Goal: Transaction & Acquisition: Purchase product/service

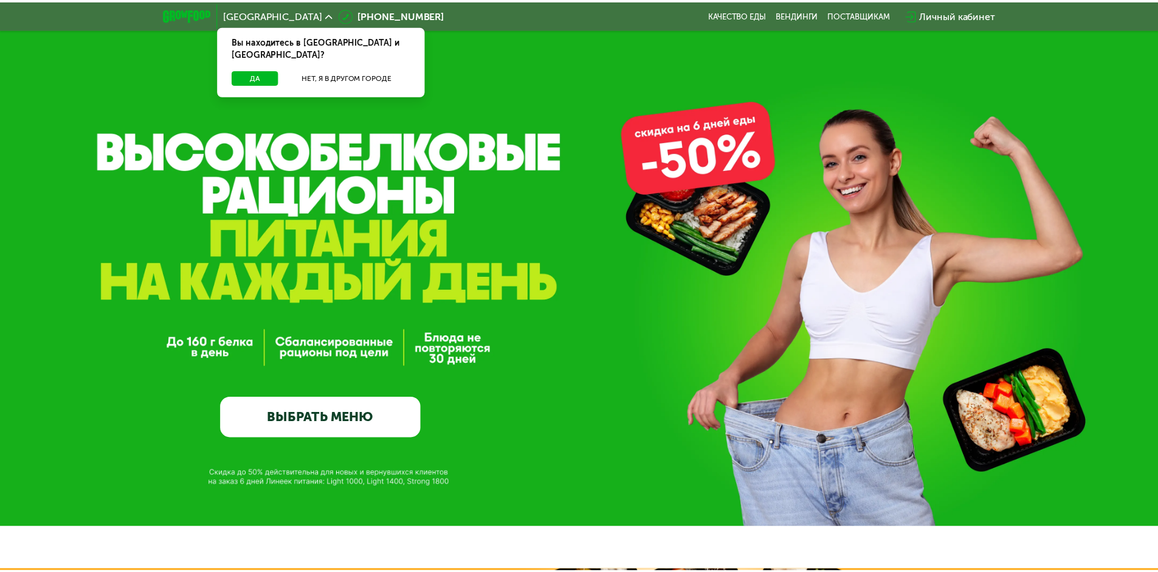
scroll to position [21, 0]
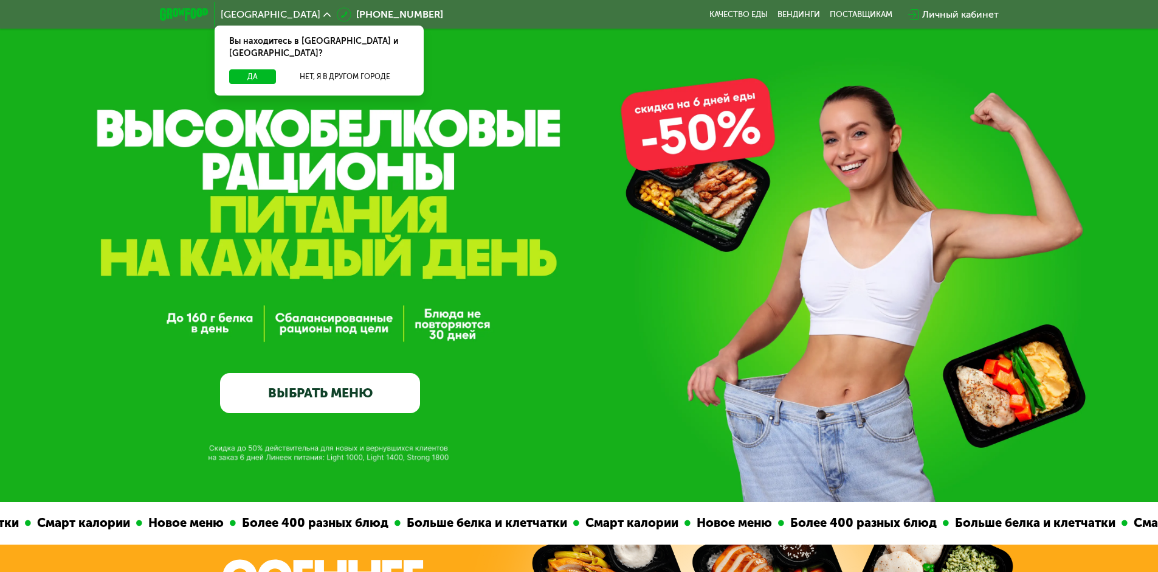
click at [265, 56] on div "Вы находитесь в [GEOGRAPHIC_DATA] и [GEOGRAPHIC_DATA]?" at bounding box center [319, 48] width 209 height 44
click at [263, 69] on button "Да" at bounding box center [252, 76] width 47 height 15
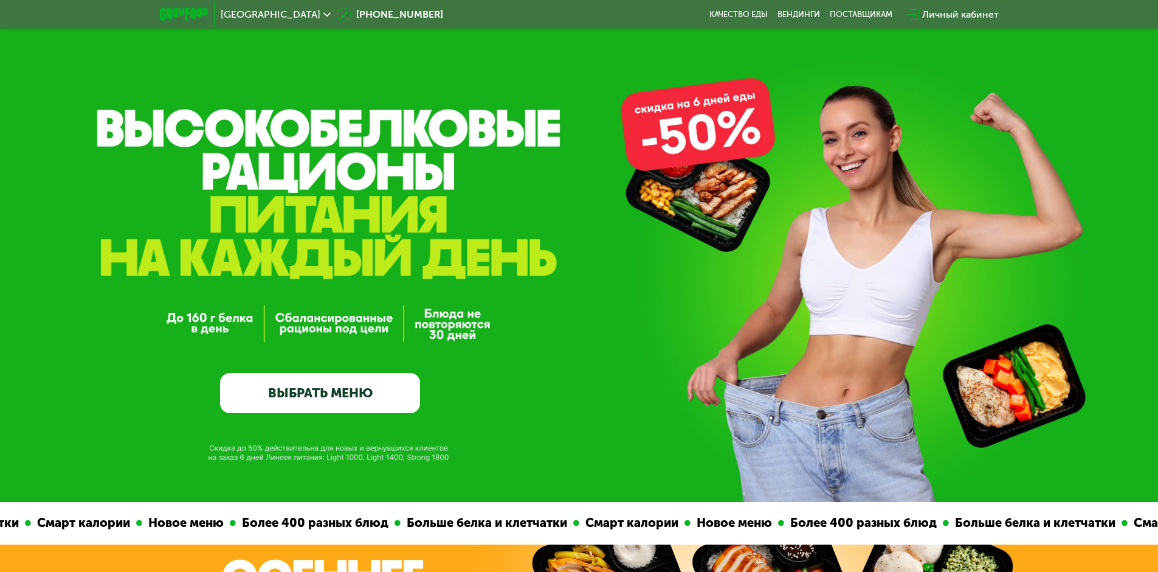
click at [314, 386] on link "ВЫБРАТЬ МЕНЮ" at bounding box center [320, 393] width 200 height 40
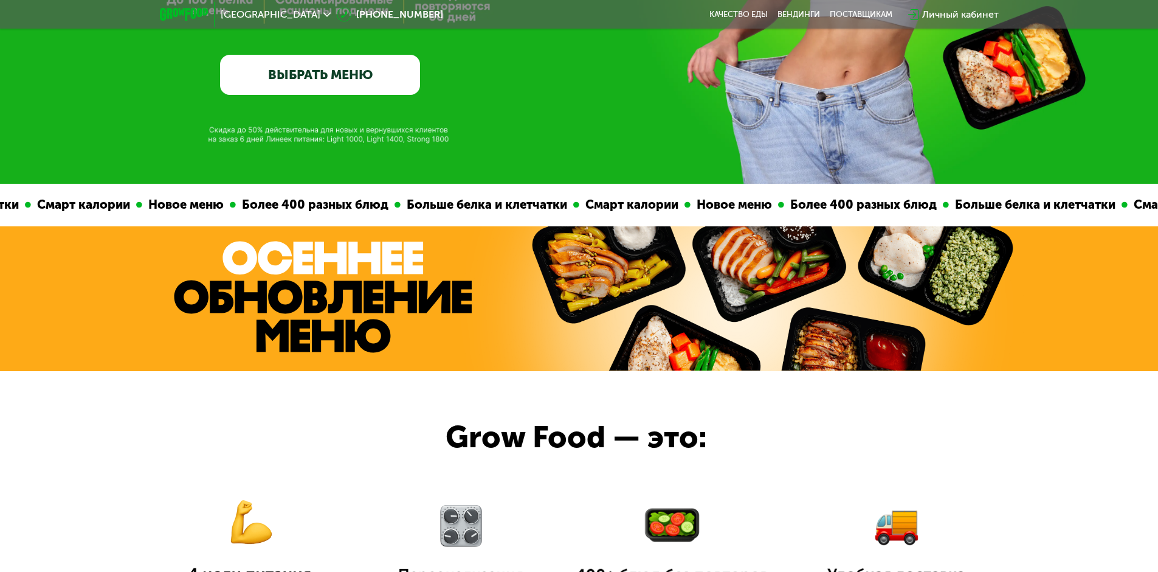
scroll to position [0, 0]
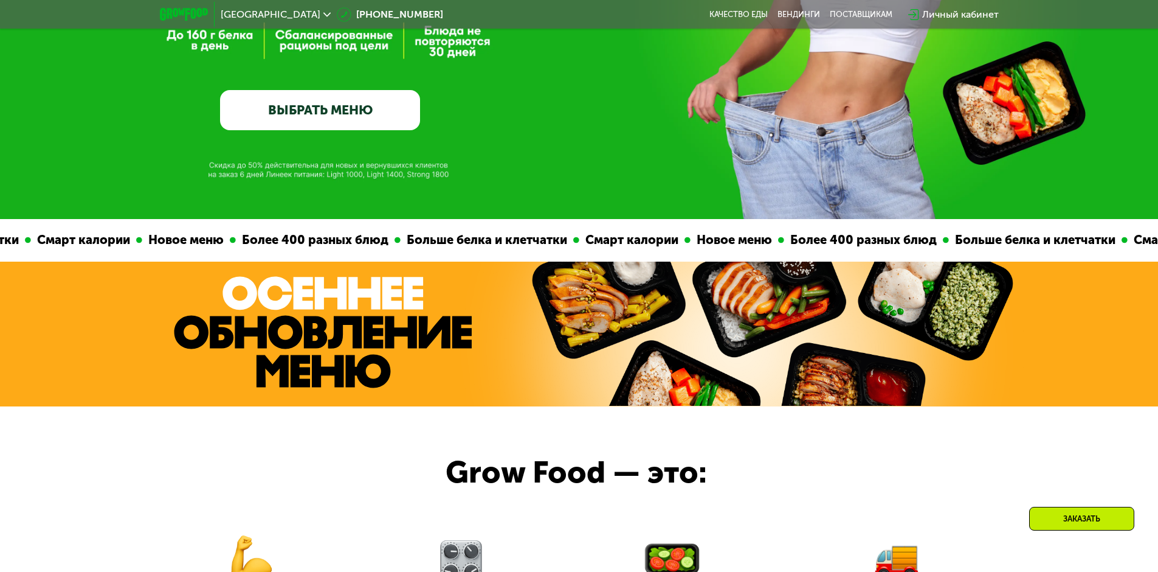
click at [397, 96] on link "ВЫБРАТЬ МЕНЮ" at bounding box center [320, 110] width 200 height 40
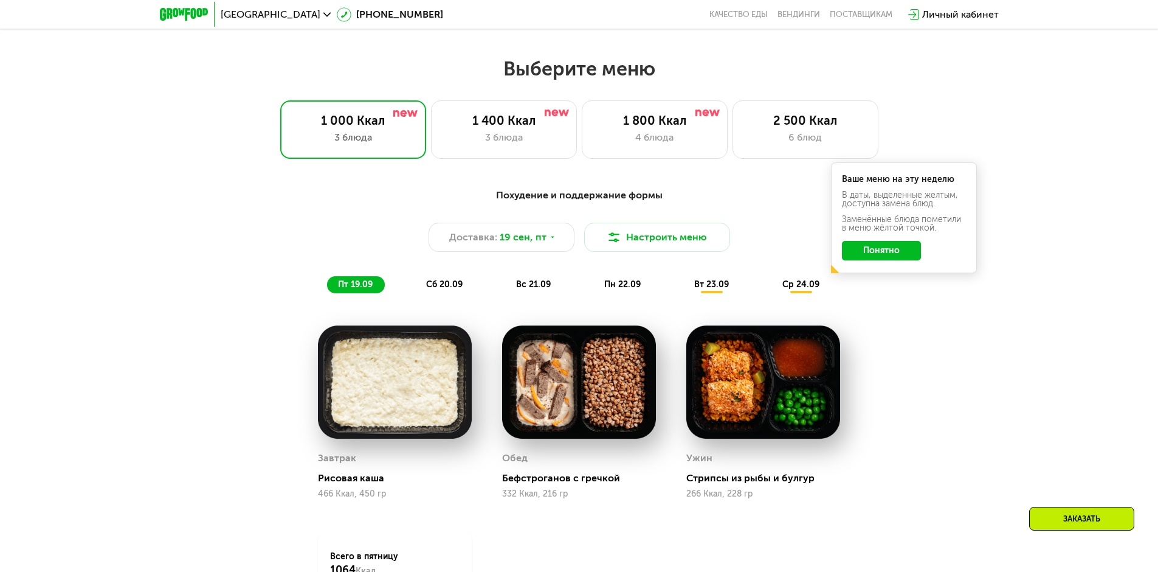
scroll to position [947, 0]
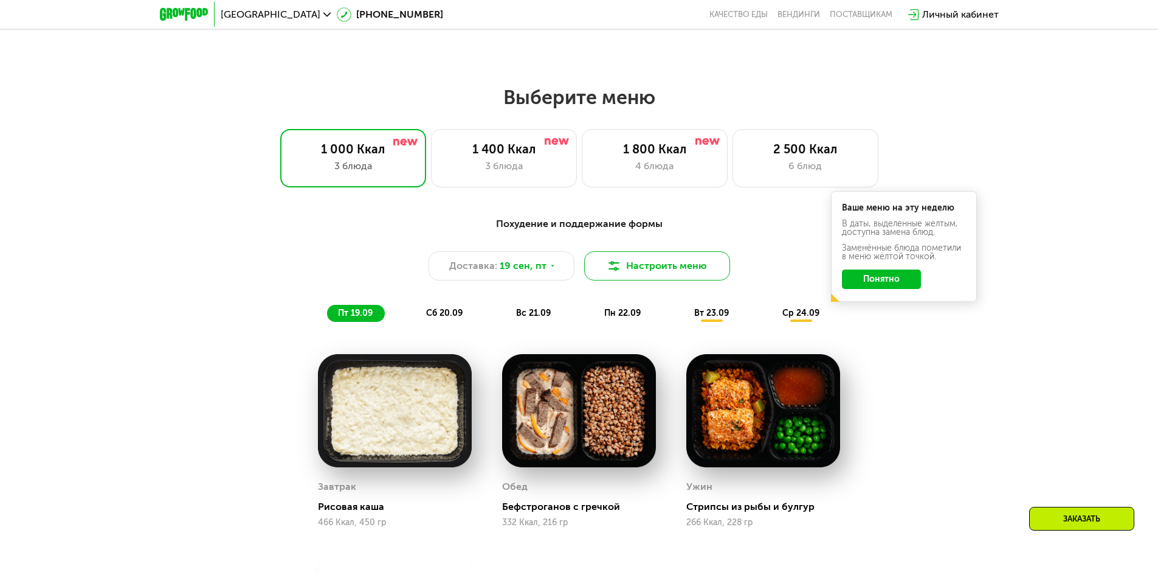
click at [649, 261] on button "Настроить меню" at bounding box center [657, 265] width 146 height 29
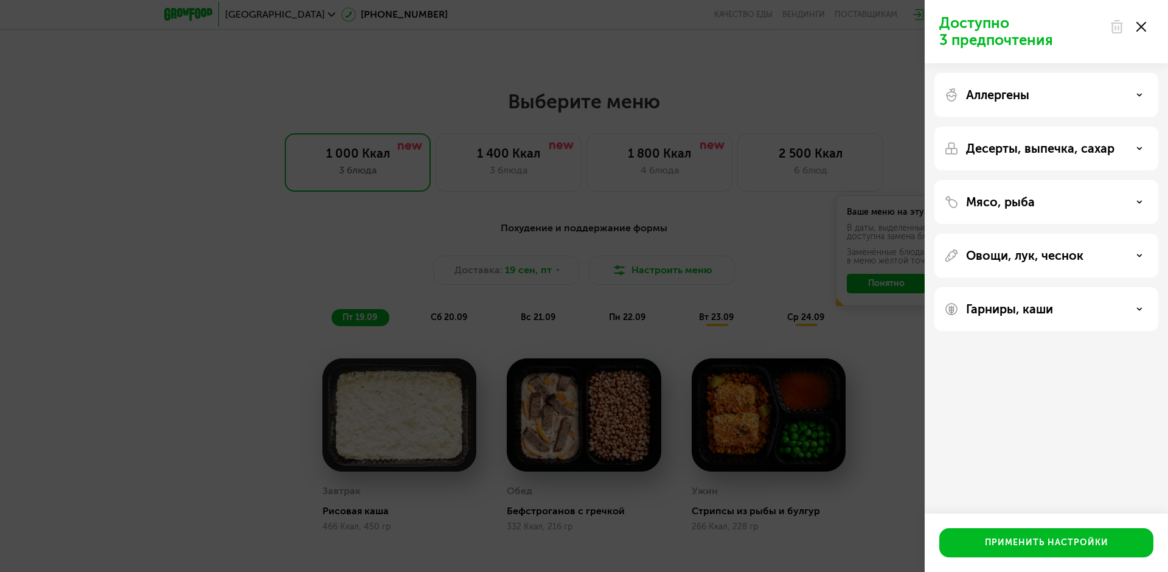
click at [1136, 26] on icon at bounding box center [1141, 27] width 10 height 10
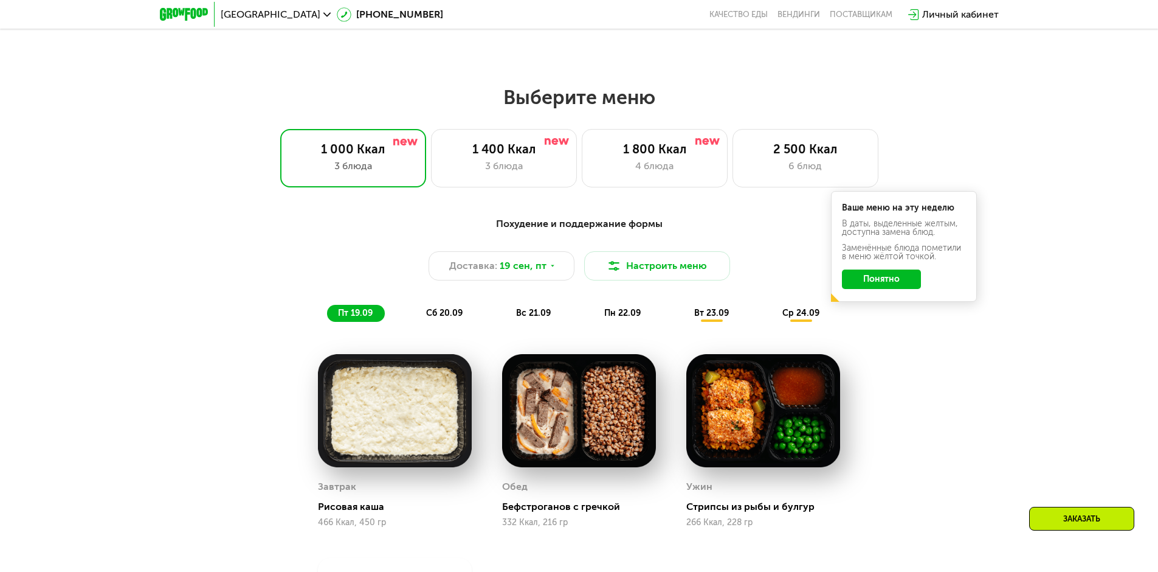
click at [898, 271] on div "Ваше меню на эту неделю В даты, выделенные желтым, доступна замена блюд. Заменё…" at bounding box center [904, 246] width 146 height 111
click at [899, 274] on button "Понятно" at bounding box center [881, 278] width 79 height 19
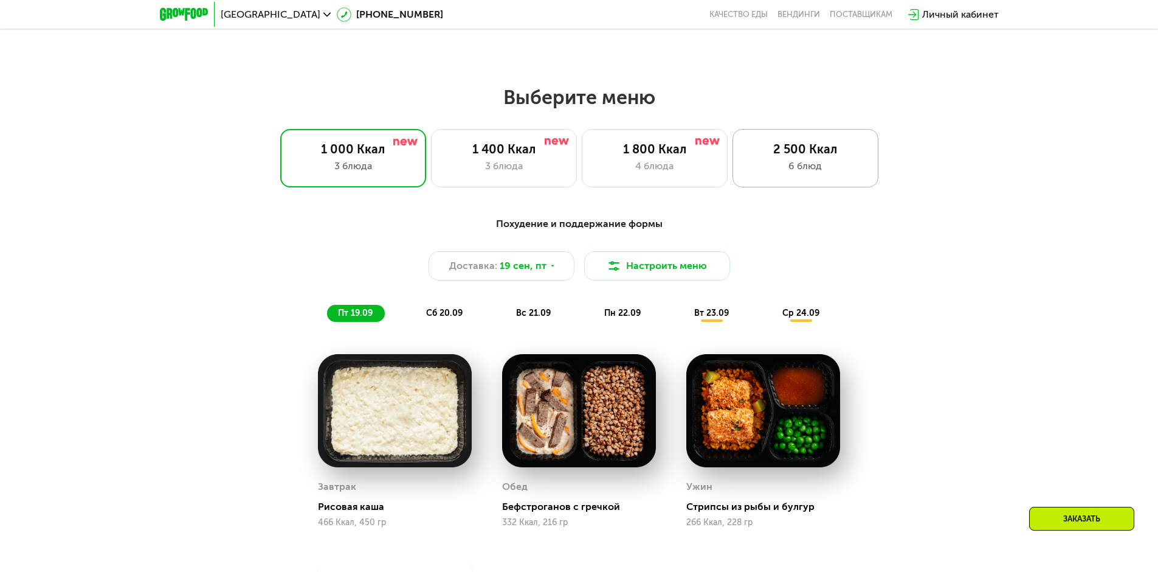
click at [857, 179] on div "2 500 Ккал 6 блюд" at bounding box center [806, 158] width 146 height 58
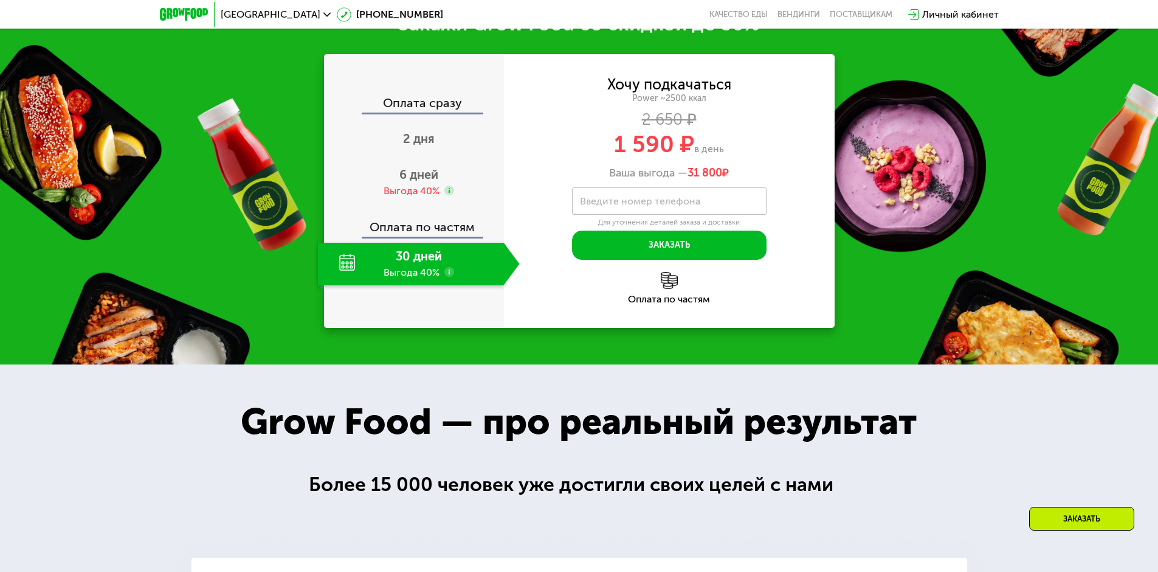
scroll to position [1738, 0]
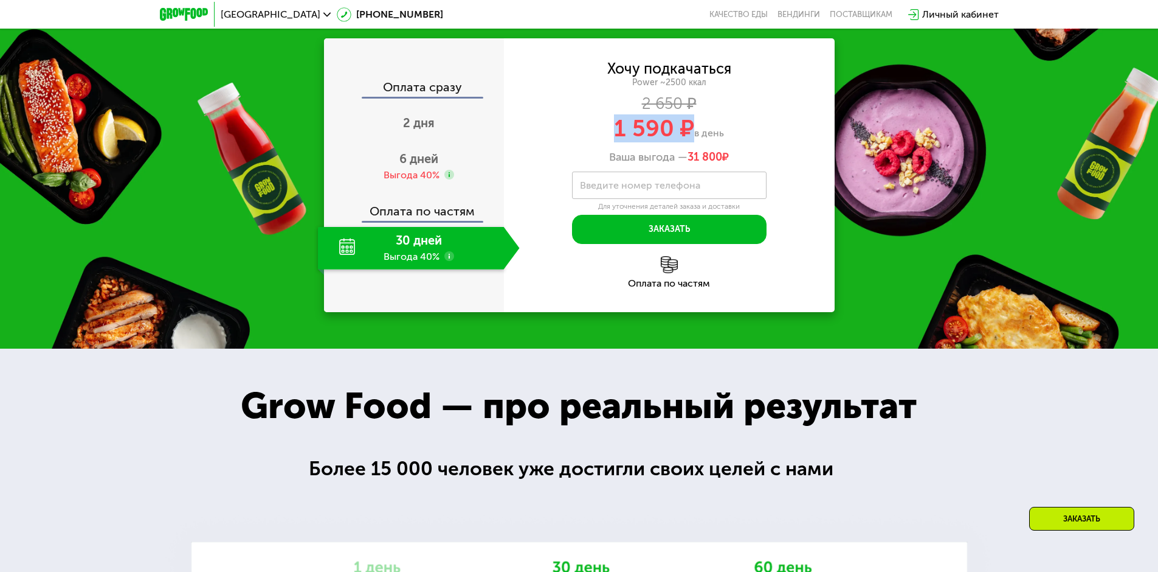
drag, startPoint x: 615, startPoint y: 342, endPoint x: 690, endPoint y: 341, distance: 74.8
click at [690, 142] on span "1 590 ₽" at bounding box center [654, 128] width 80 height 28
click at [421, 166] on span "6 дней" at bounding box center [419, 158] width 39 height 15
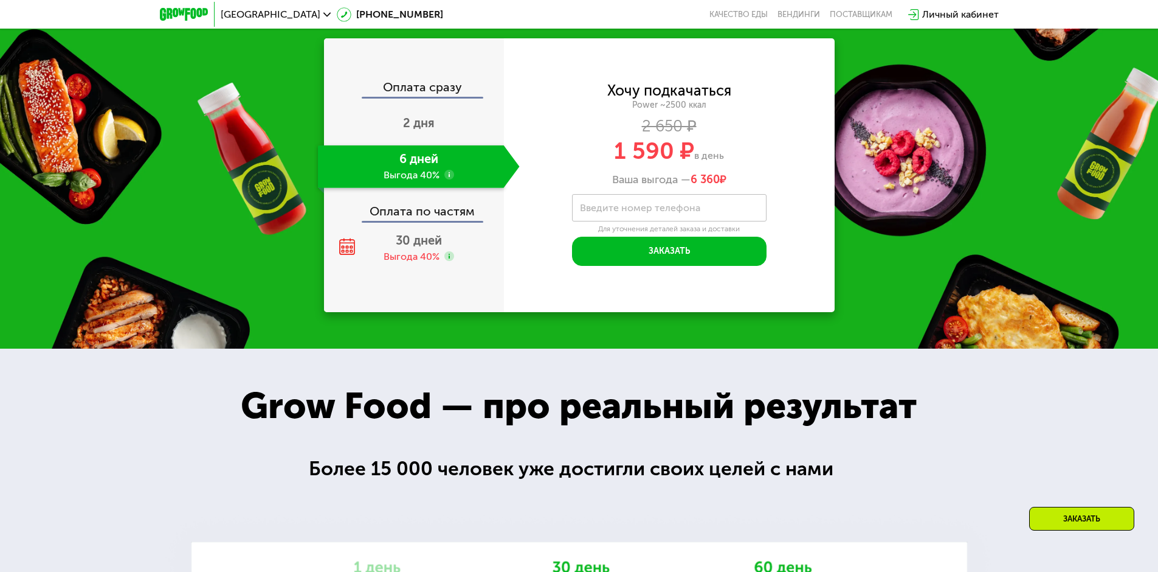
click at [415, 221] on div "Оплата по частям" at bounding box center [414, 207] width 179 height 28
click at [418, 247] on span "30 дней" at bounding box center [419, 240] width 46 height 15
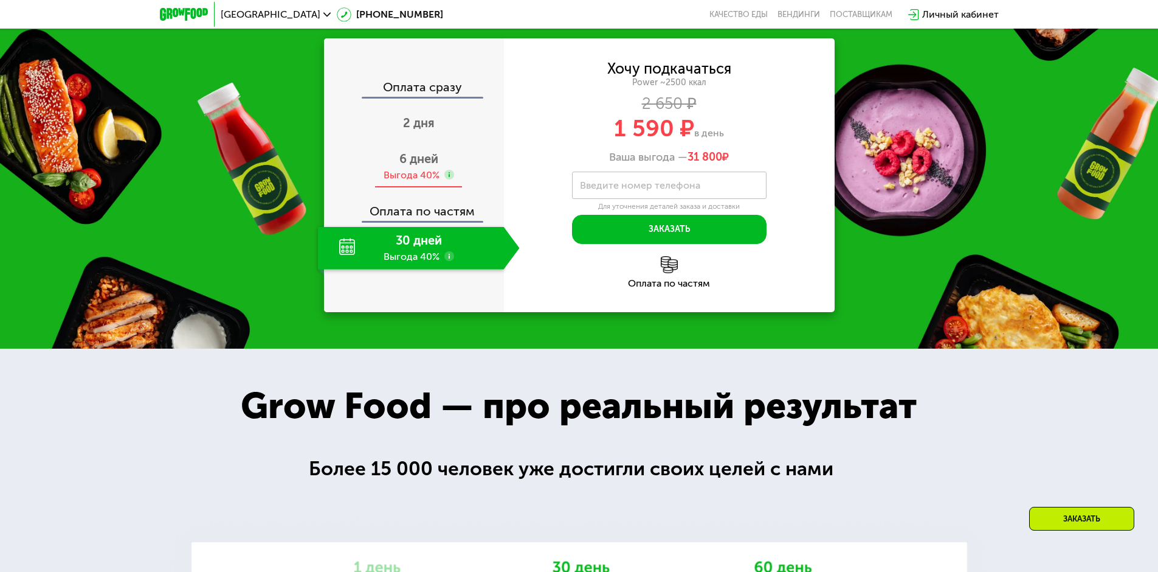
click at [420, 166] on span "6 дней" at bounding box center [419, 158] width 39 height 15
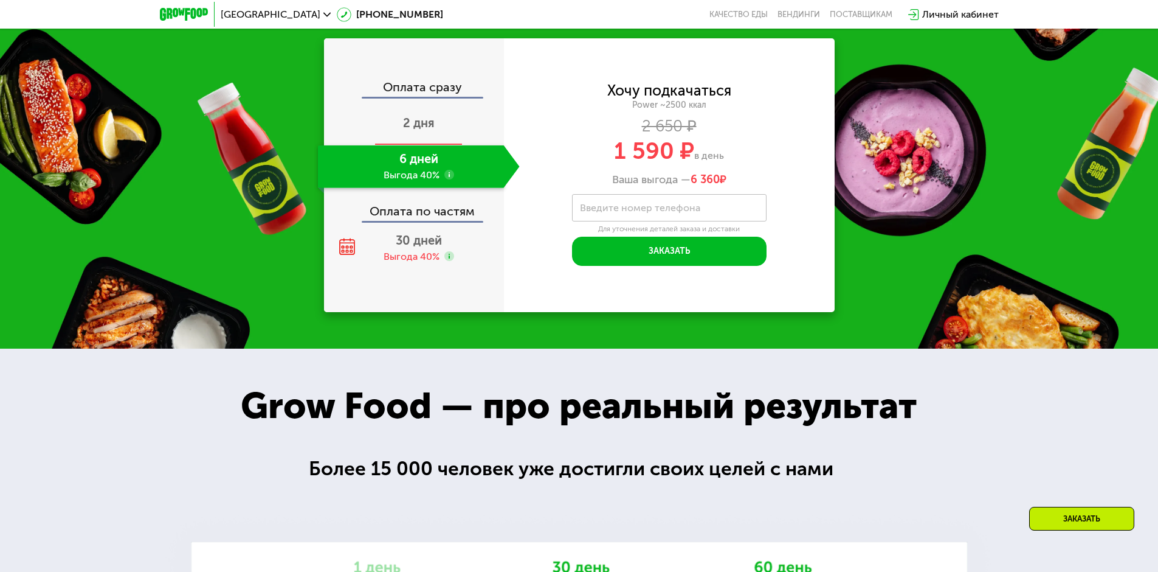
click at [421, 130] on span "2 дня" at bounding box center [419, 123] width 32 height 15
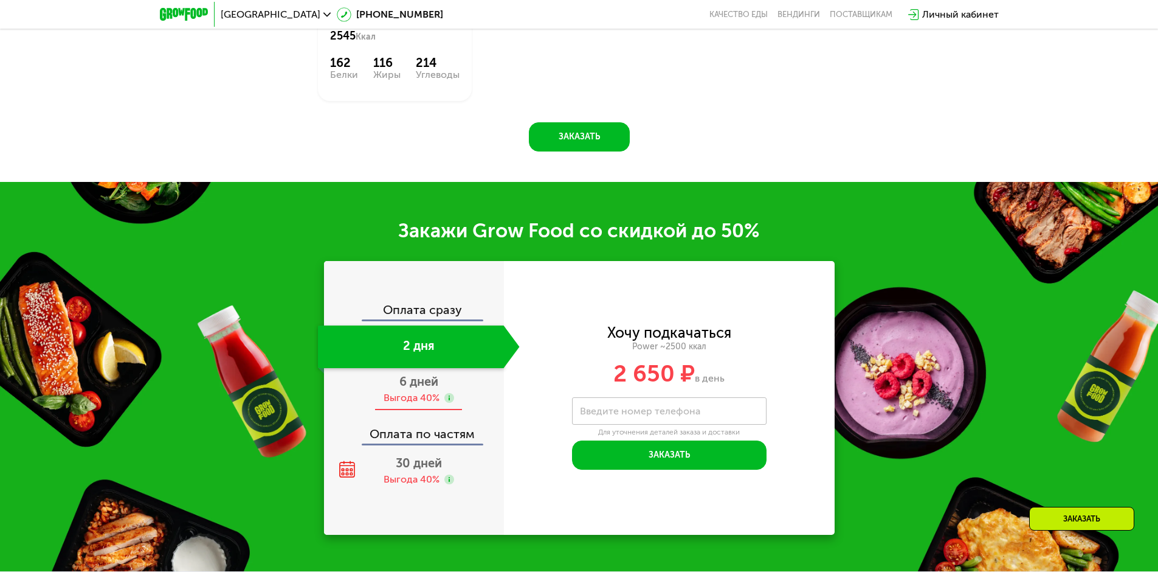
scroll to position [1726, 0]
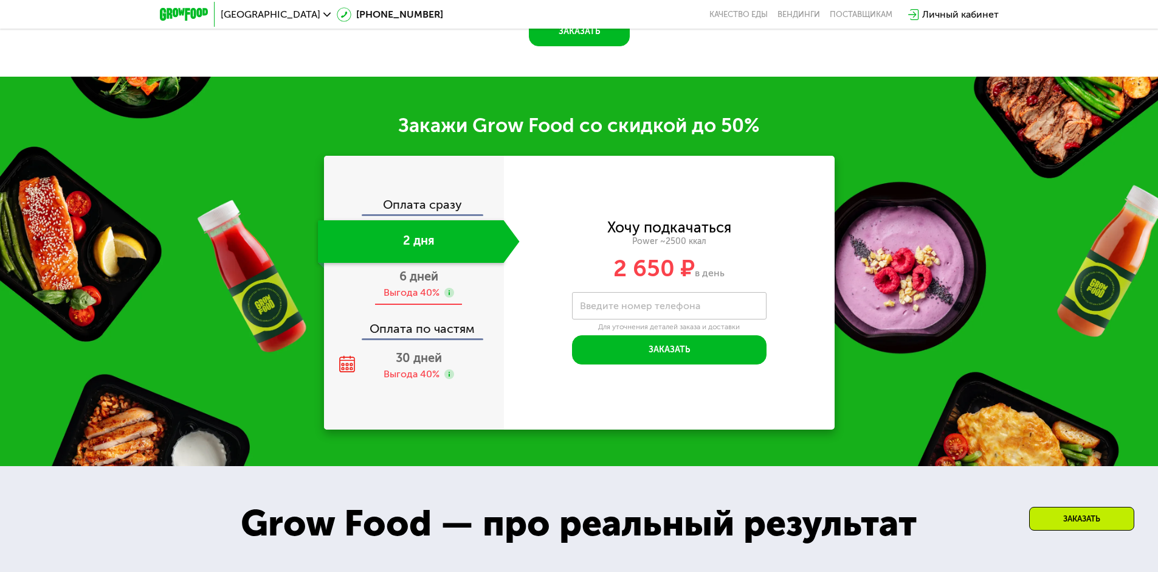
click at [417, 299] on div "Выгода 40%" at bounding box center [412, 292] width 56 height 13
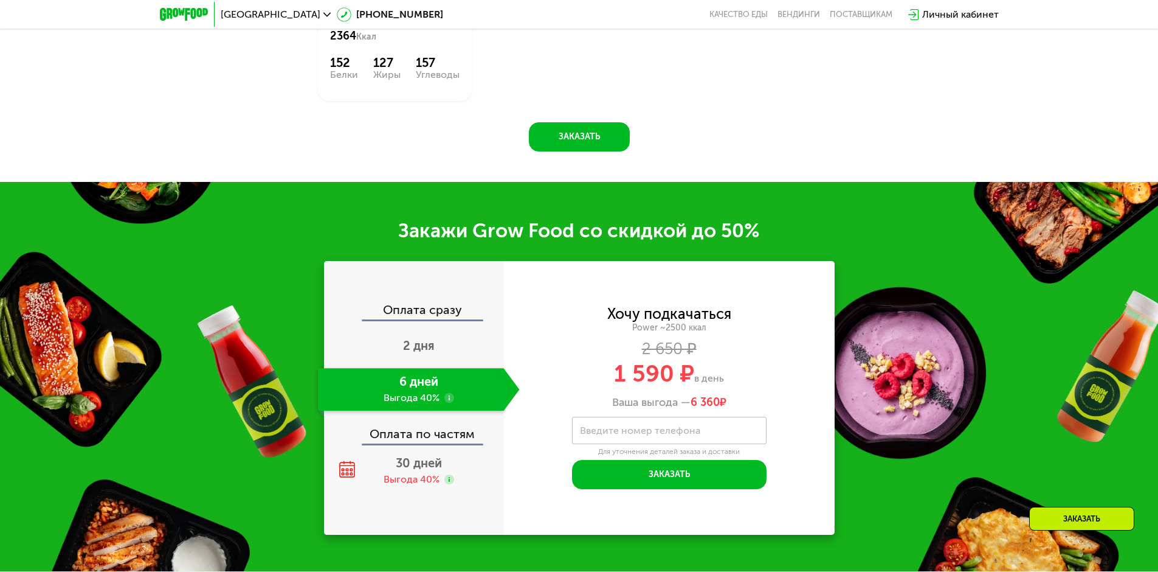
scroll to position [1738, 0]
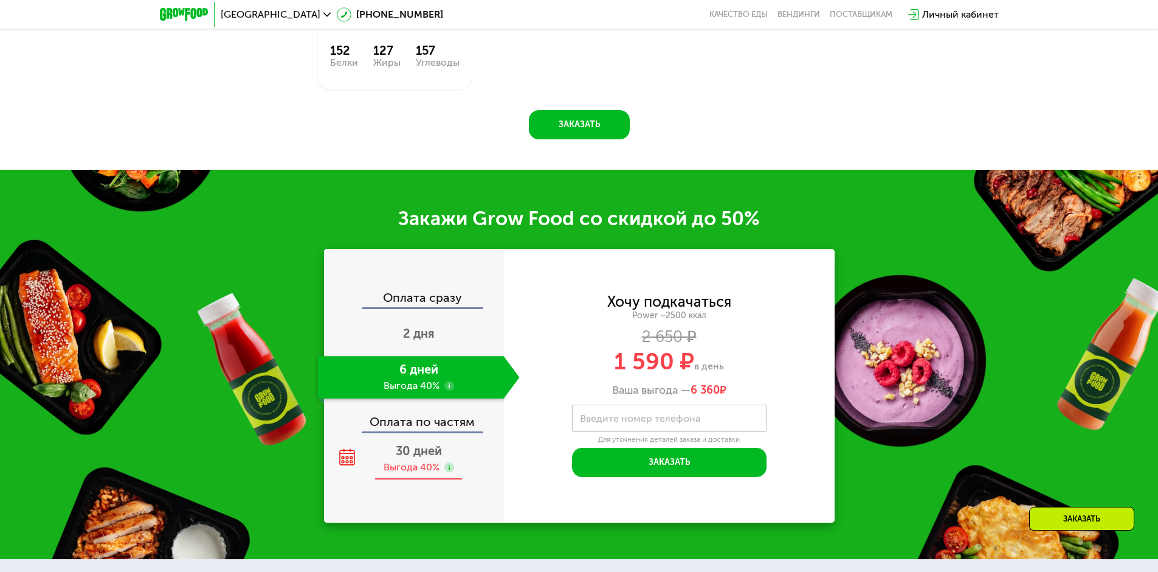
click at [409, 449] on span "30 дней" at bounding box center [419, 450] width 46 height 15
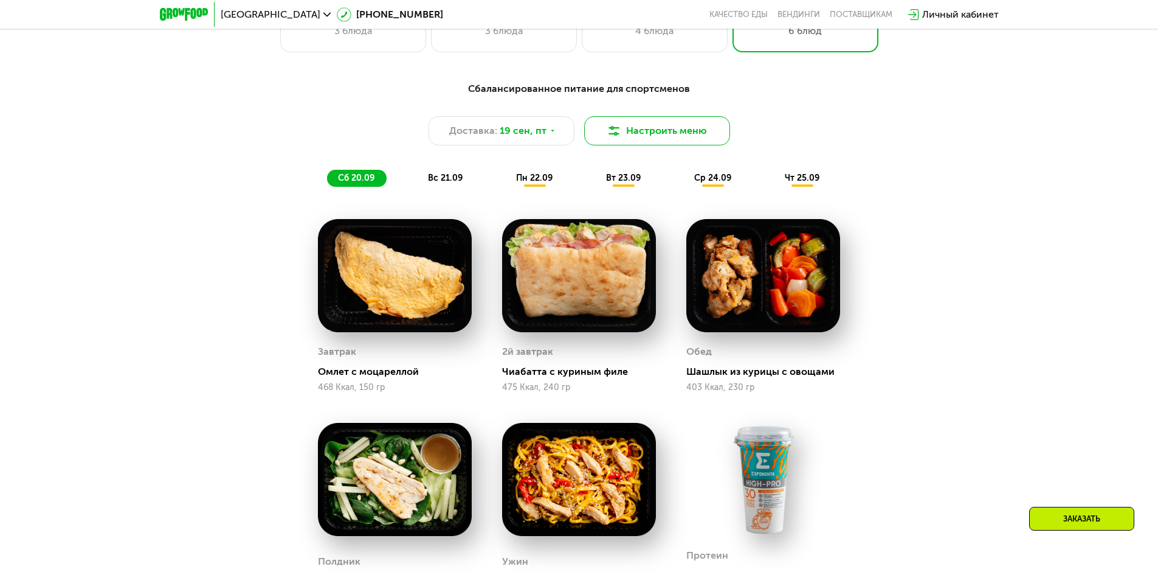
scroll to position [1008, 0]
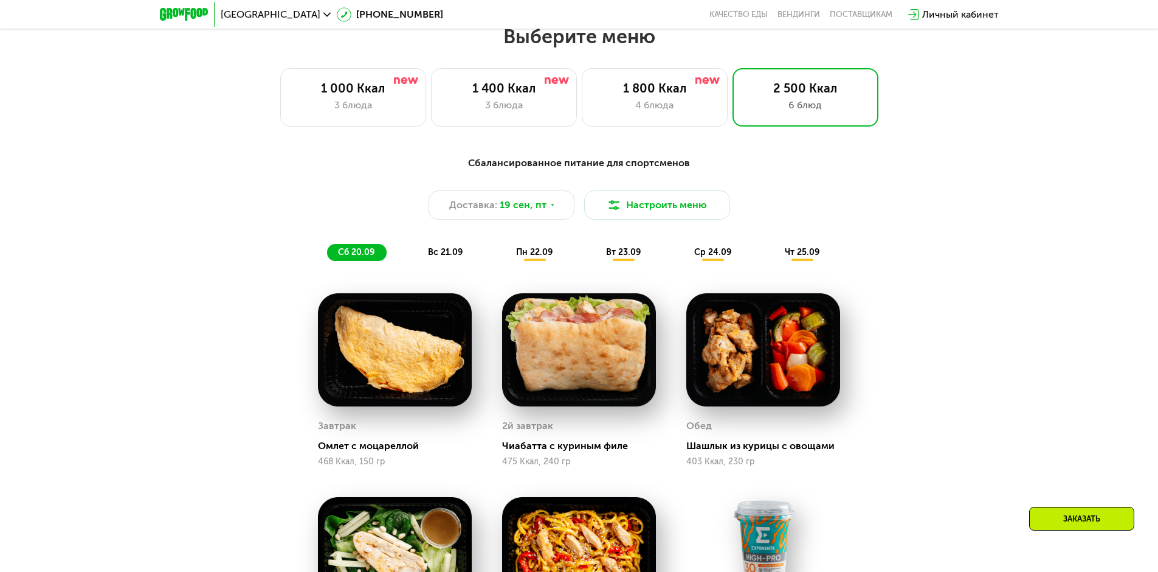
click at [448, 257] on span "вс 21.09" at bounding box center [445, 252] width 35 height 10
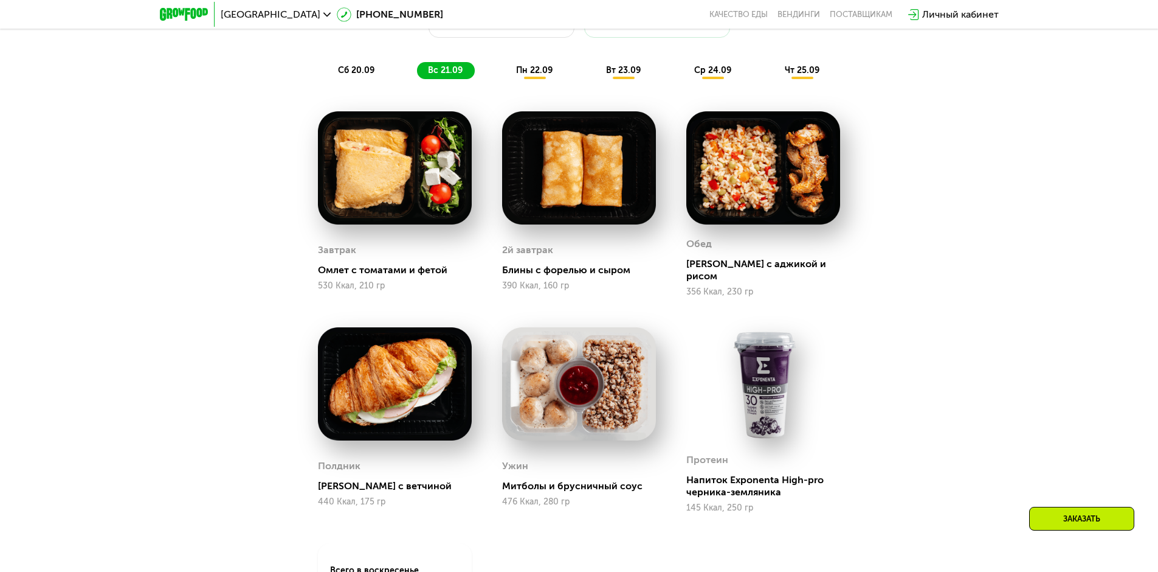
scroll to position [1191, 0]
click at [541, 71] on span "пн 22.09" at bounding box center [534, 69] width 36 height 10
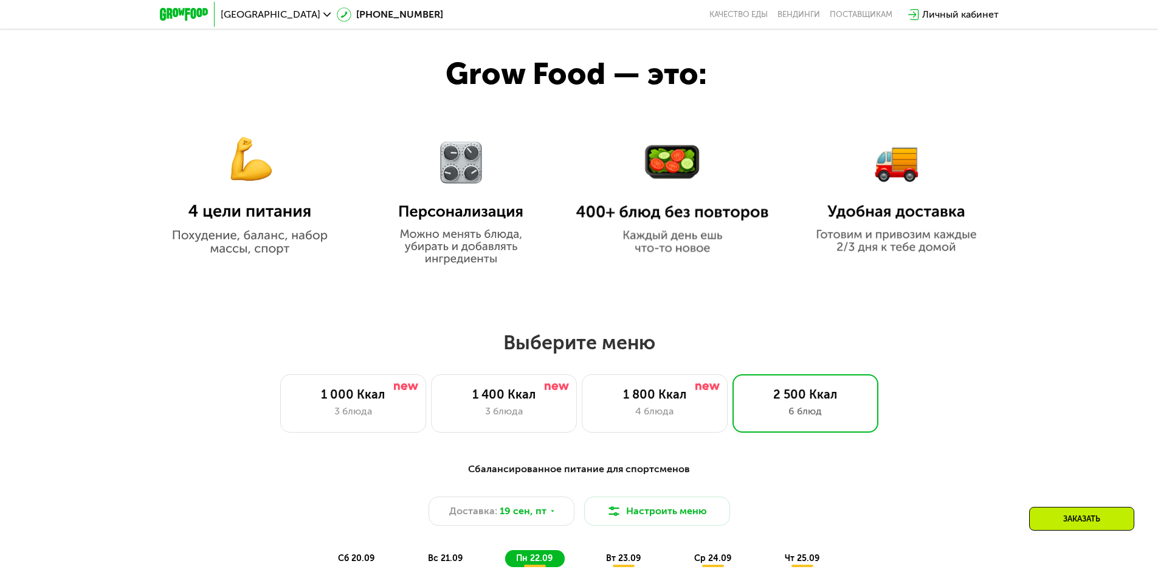
scroll to position [704, 0]
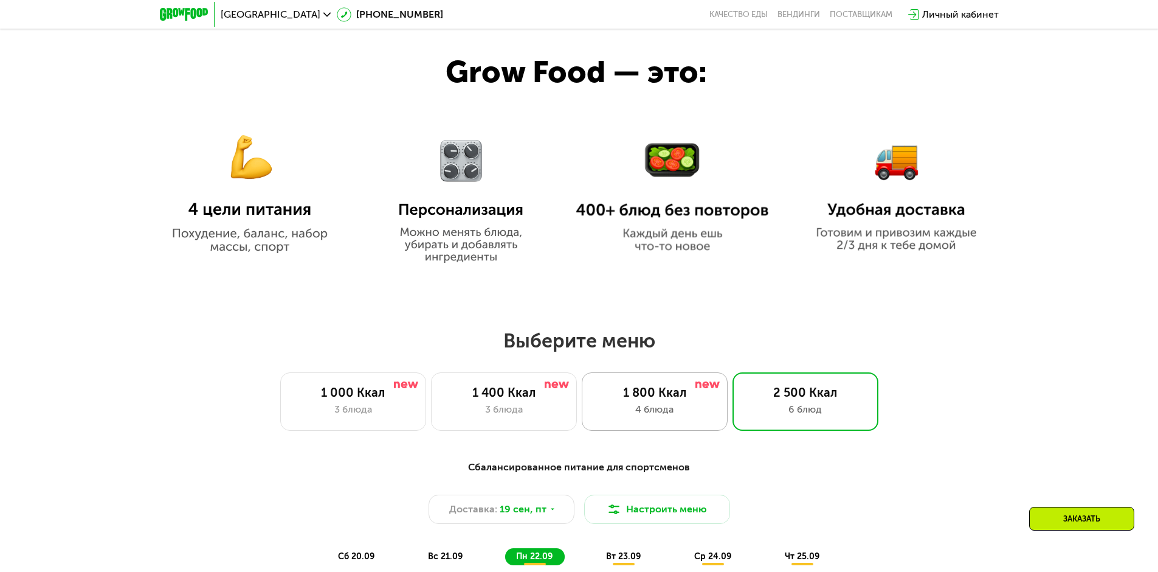
click at [649, 384] on div "1 800 Ккал 4 блюда" at bounding box center [655, 401] width 146 height 58
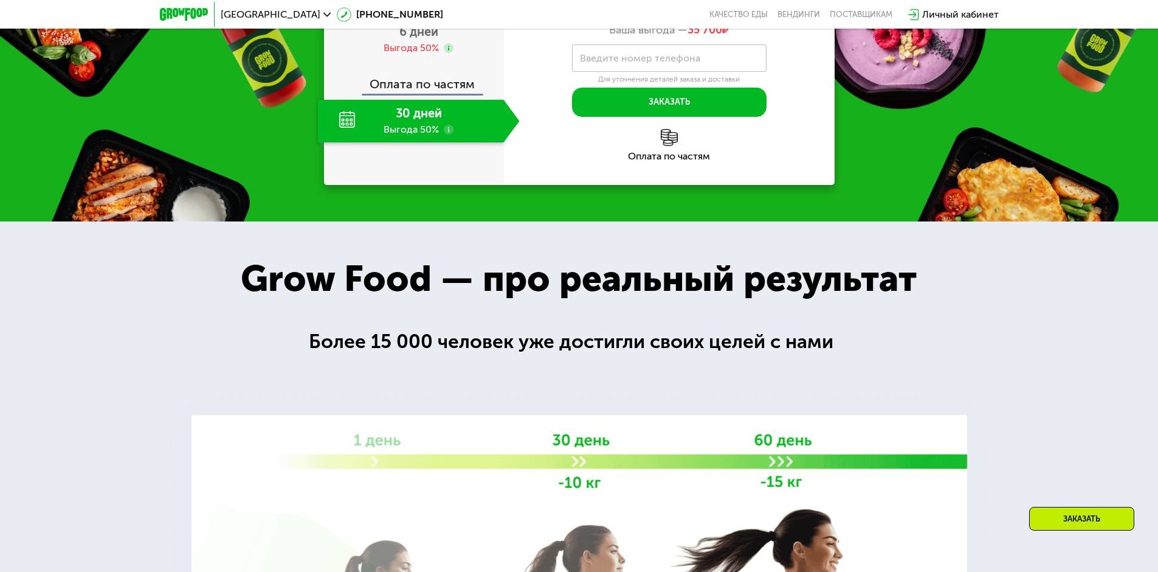
scroll to position [1738, 0]
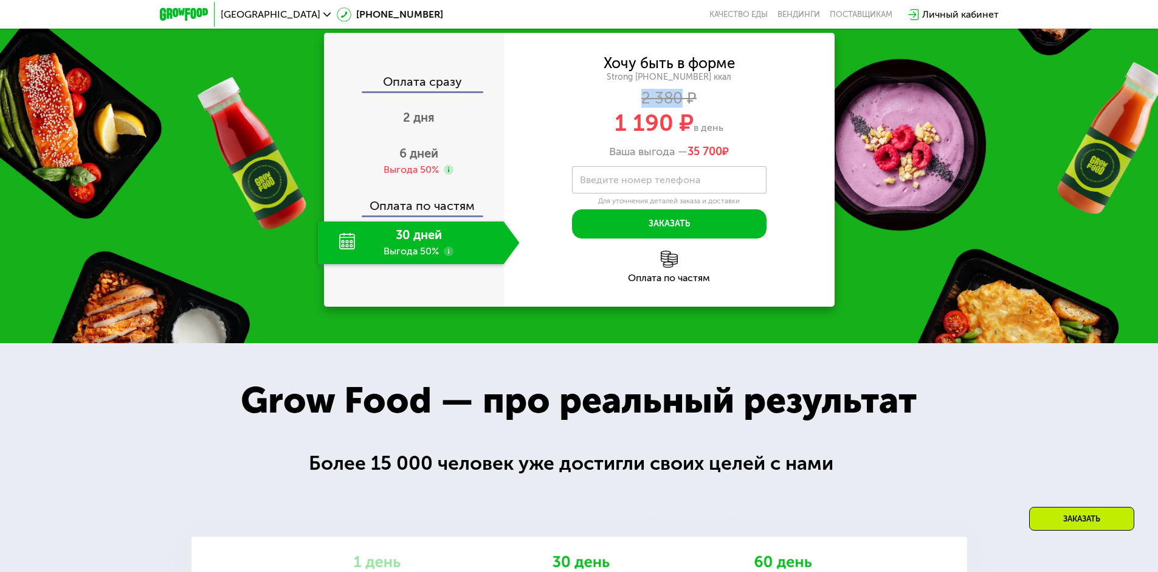
drag, startPoint x: 640, startPoint y: 168, endPoint x: 685, endPoint y: 170, distance: 44.4
click at [685, 105] on div "2 380 ₽" at bounding box center [669, 98] width 331 height 13
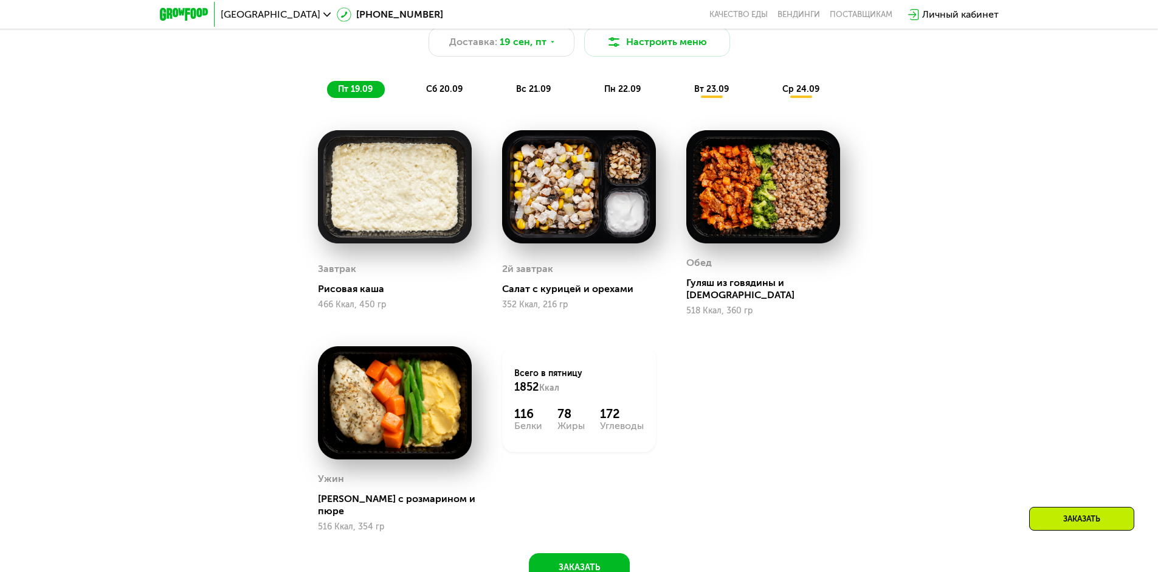
scroll to position [1069, 0]
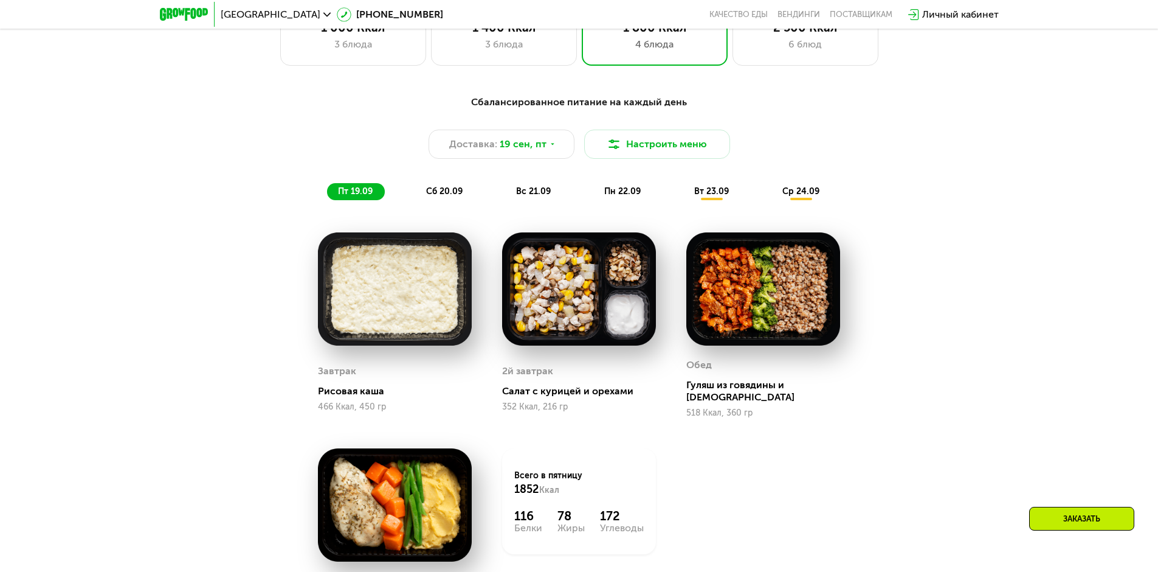
click at [457, 191] on span "сб 20.09" at bounding box center [444, 191] width 36 height 10
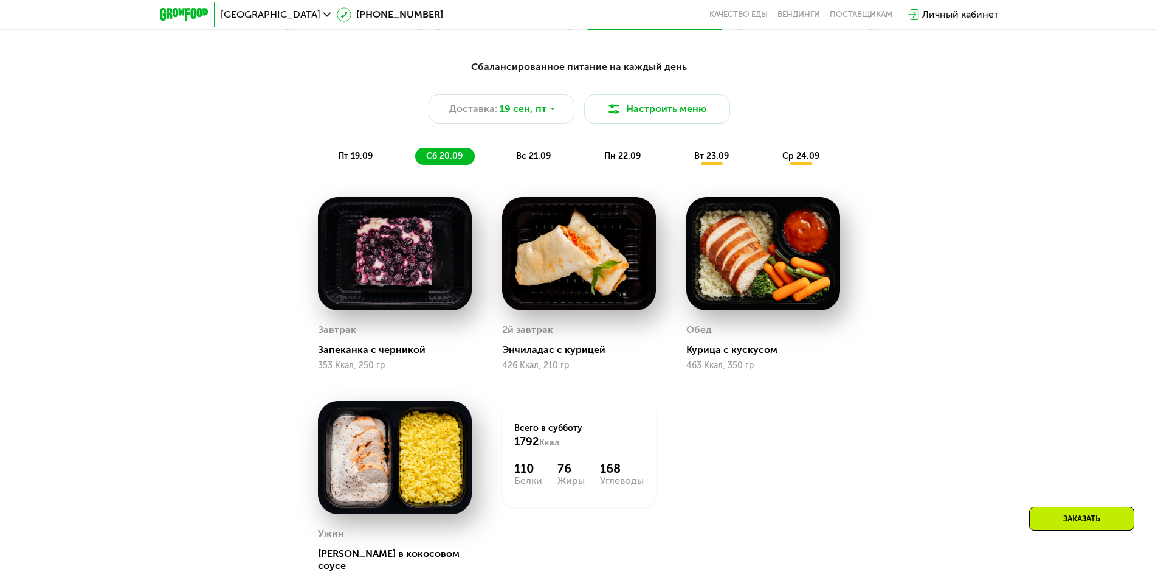
scroll to position [1130, 0]
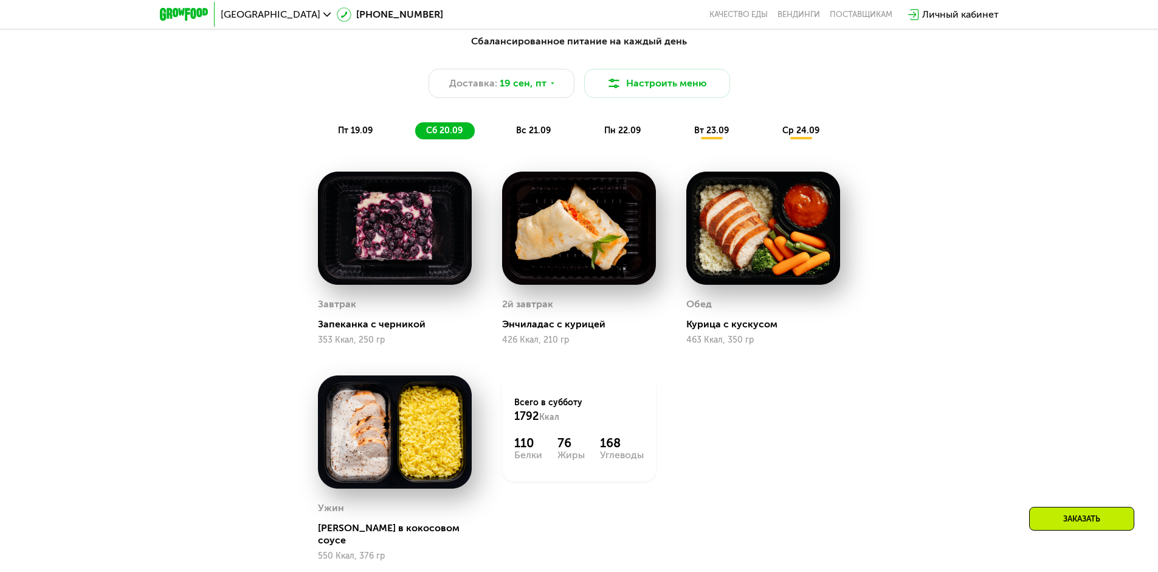
click at [544, 134] on span "вс 21.09" at bounding box center [533, 130] width 35 height 10
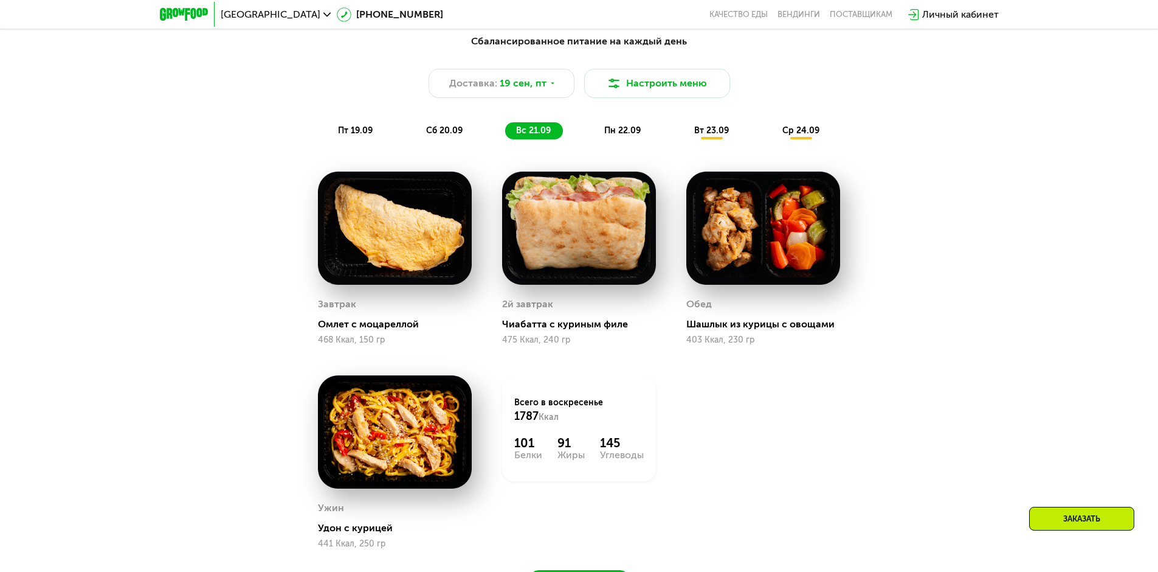
click at [634, 136] on span "пн 22.09" at bounding box center [622, 130] width 36 height 10
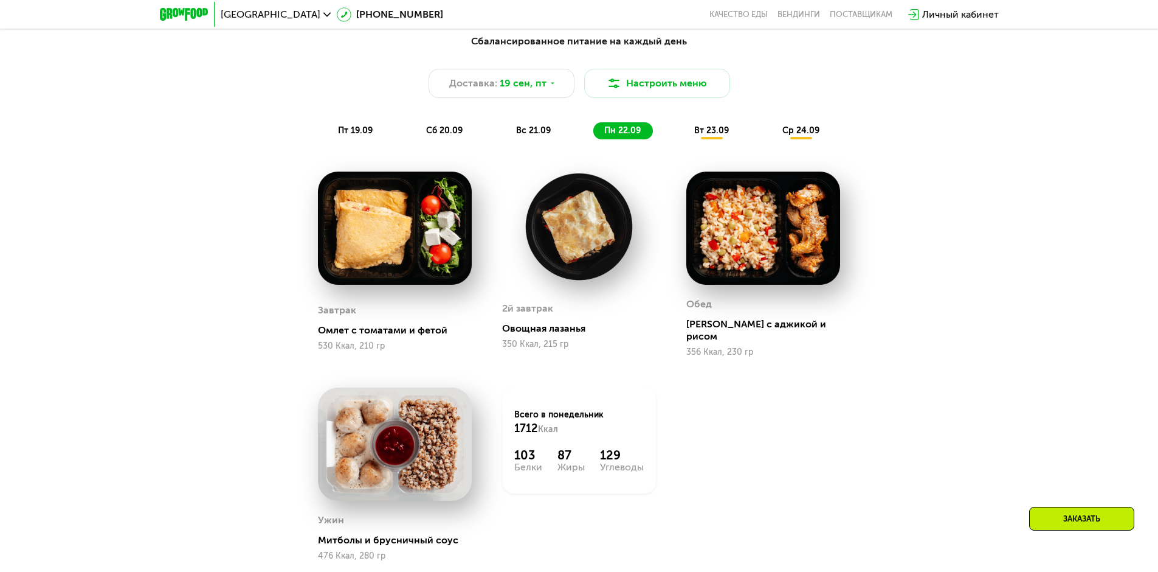
click at [717, 136] on span "вт 23.09" at bounding box center [711, 130] width 35 height 10
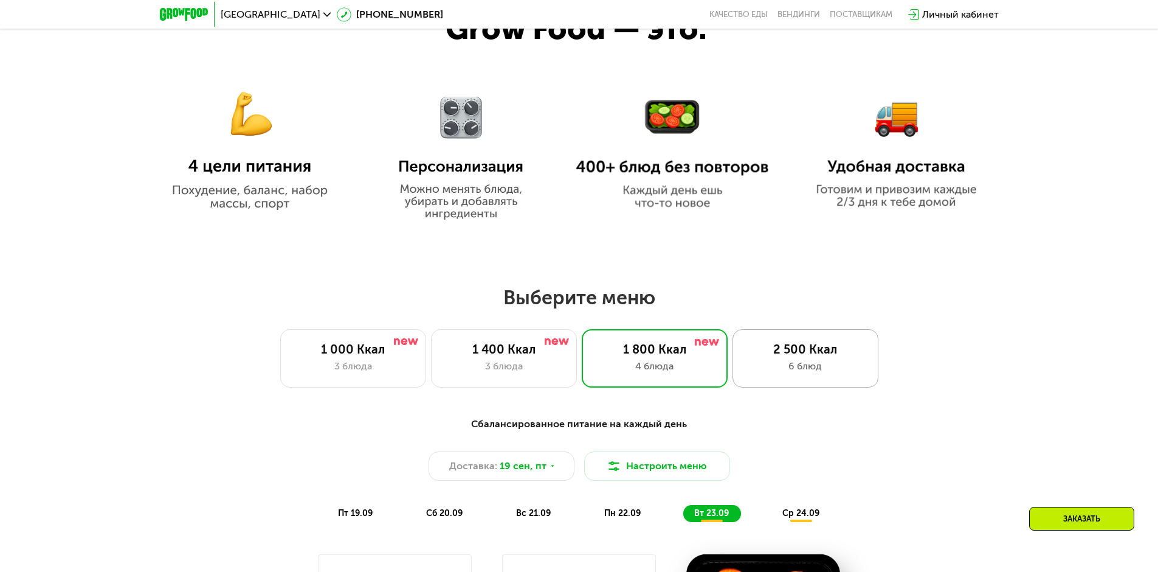
scroll to position [887, 0]
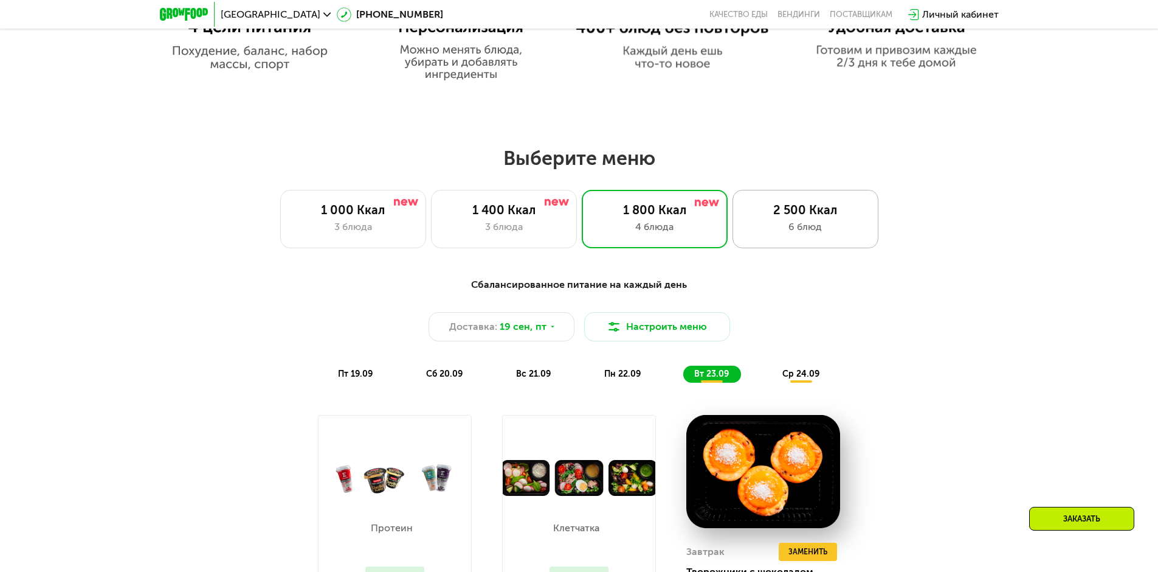
click at [822, 221] on div "2 500 Ккал 6 блюд" at bounding box center [806, 219] width 146 height 58
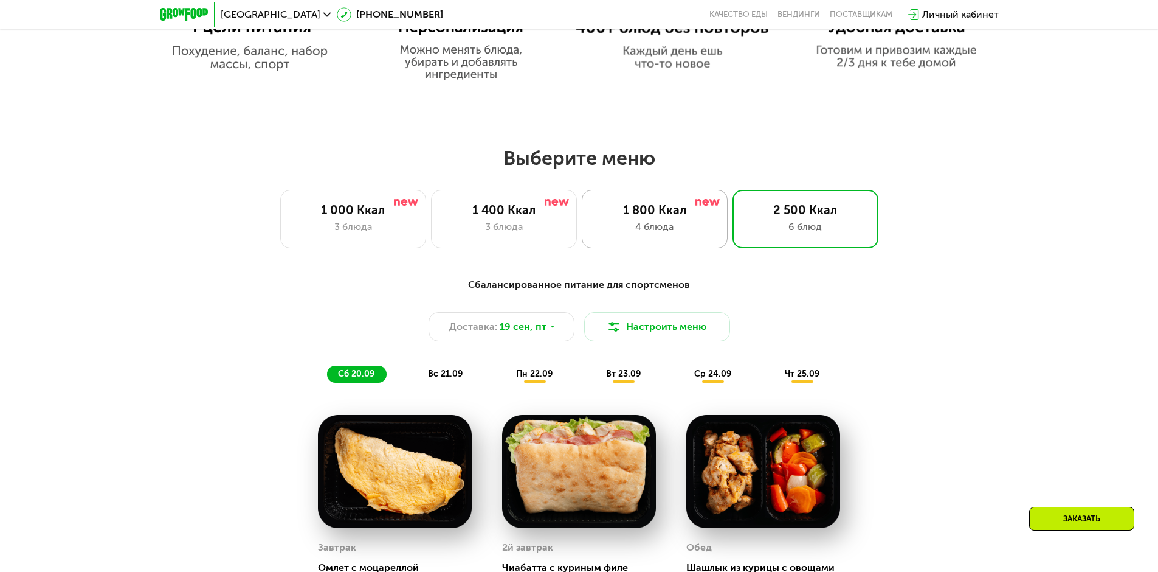
click at [664, 213] on div "1 800 Ккал" at bounding box center [655, 209] width 120 height 15
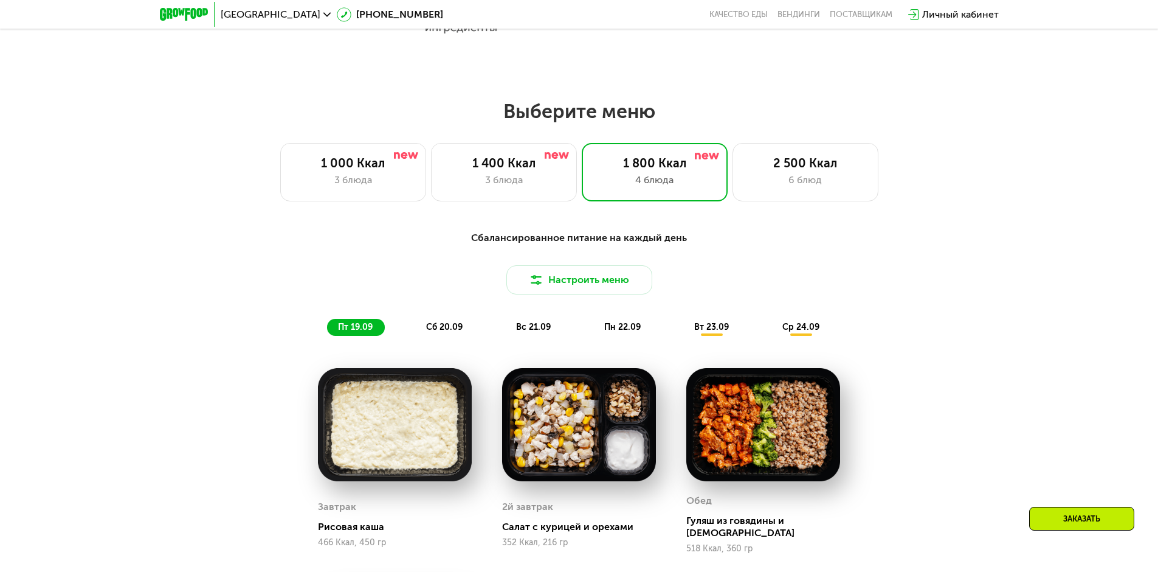
scroll to position [1008, 0]
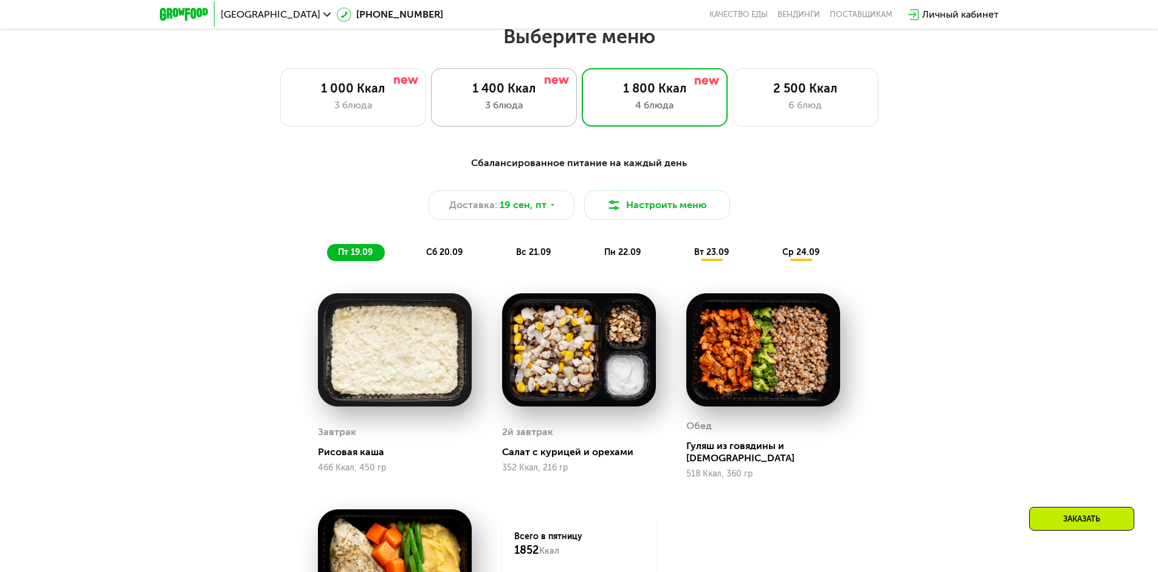
click at [558, 95] on div "1 400 Ккал" at bounding box center [504, 88] width 120 height 15
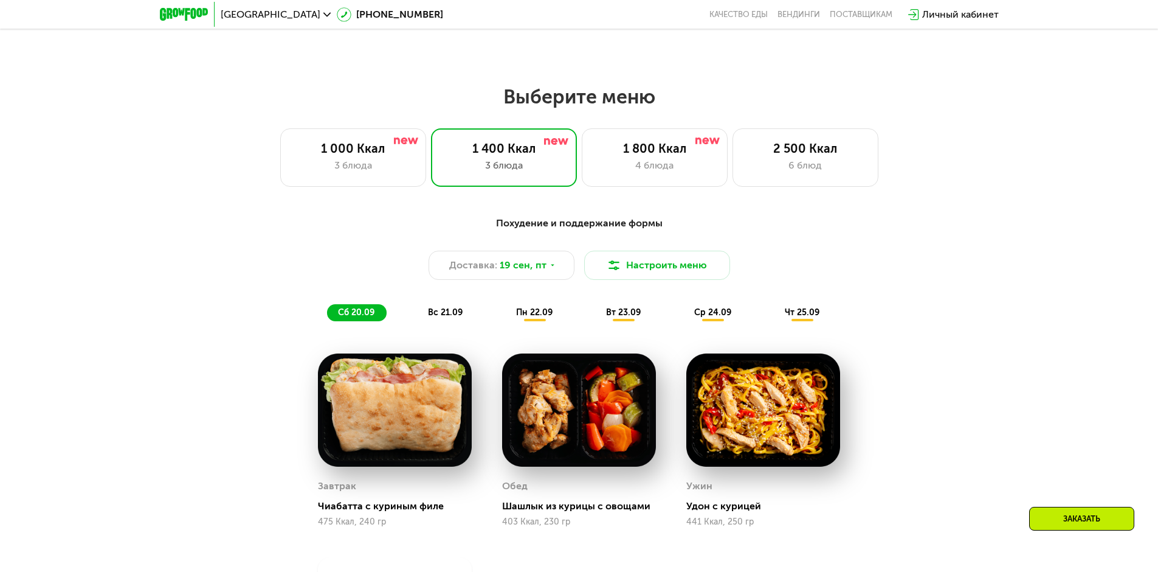
scroll to position [947, 0]
click at [407, 170] on div "3 блюда" at bounding box center [353, 166] width 120 height 15
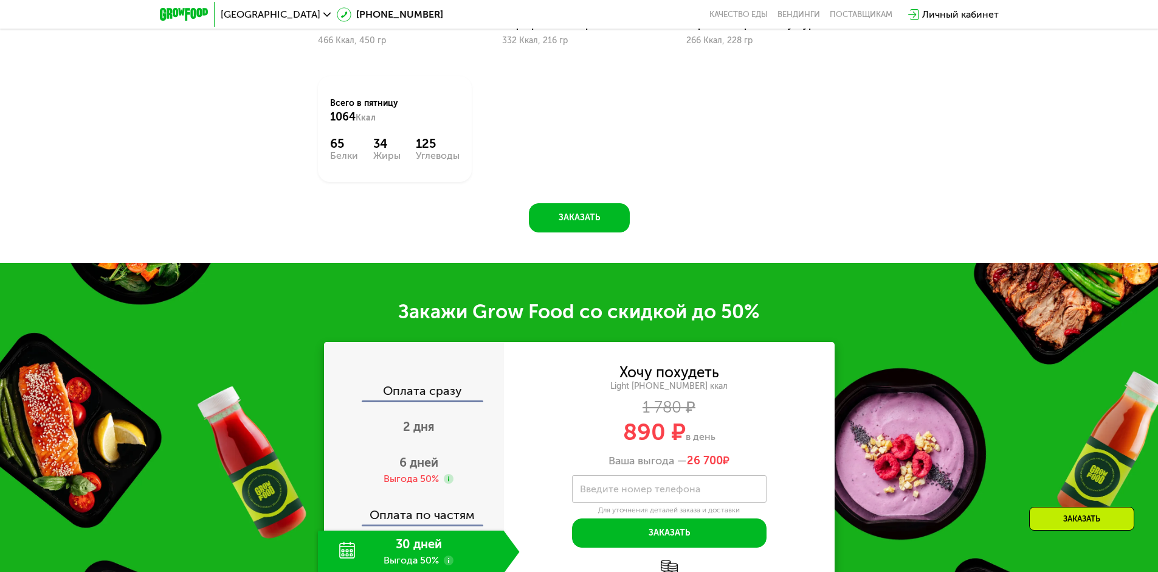
scroll to position [1434, 0]
